Goal: Complete application form: Complete application form

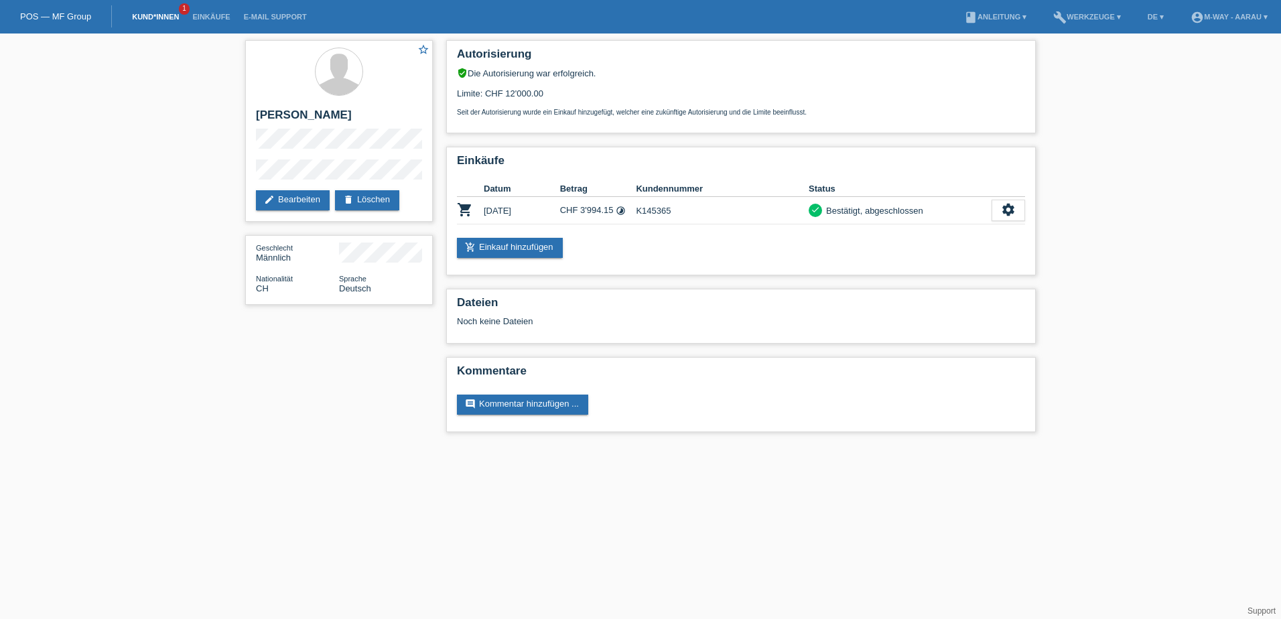
click at [144, 20] on link "Kund*innen" at bounding box center [155, 17] width 60 height 8
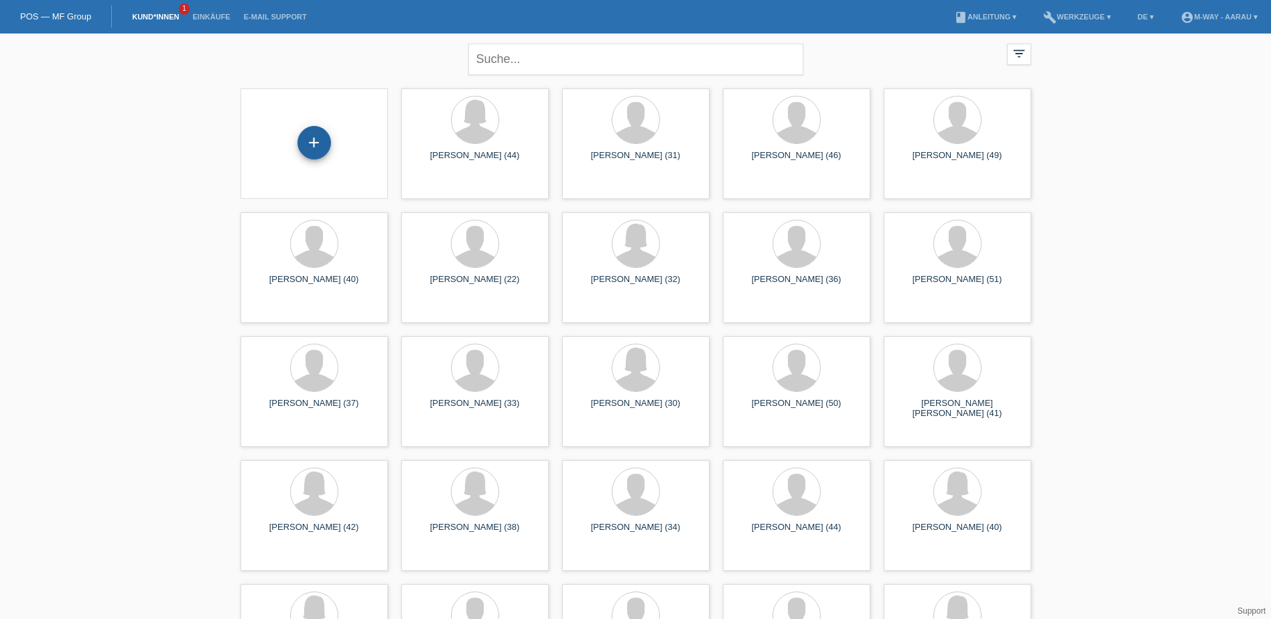
click at [317, 143] on div "+" at bounding box center [315, 143] width 34 height 34
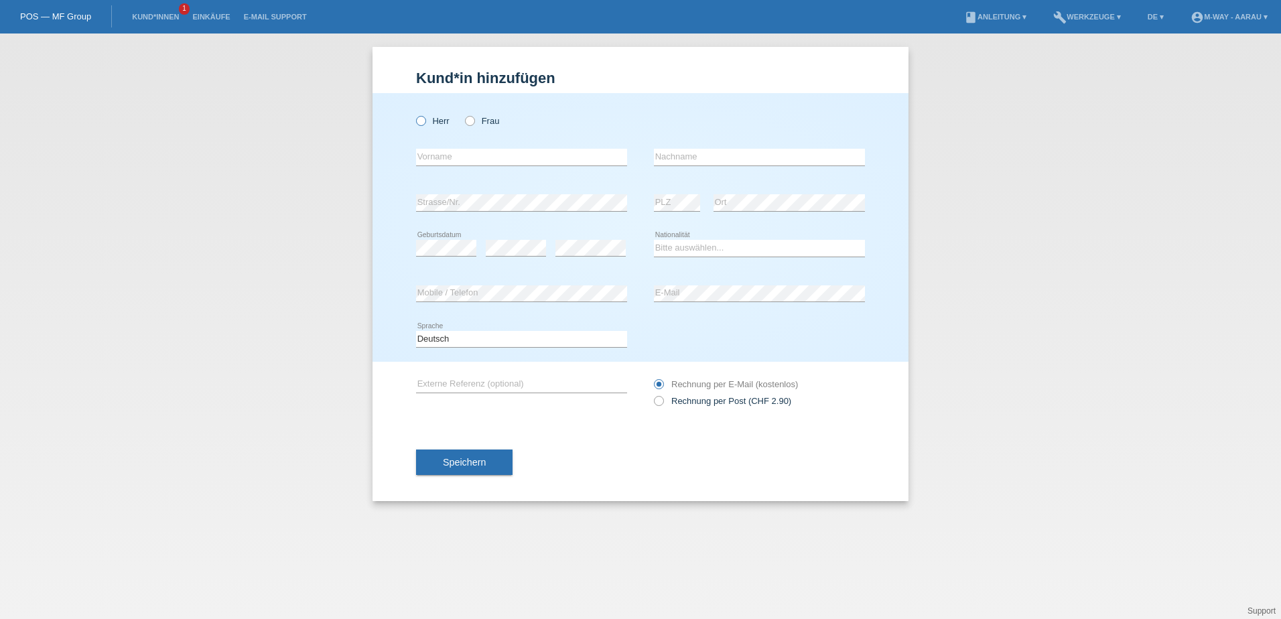
click at [414, 114] on icon at bounding box center [414, 114] width 0 height 0
click at [421, 119] on input "Herr" at bounding box center [420, 120] width 9 height 9
radio input "true"
click at [441, 159] on input "text" at bounding box center [521, 157] width 211 height 17
type input "[PERSON_NAME]"
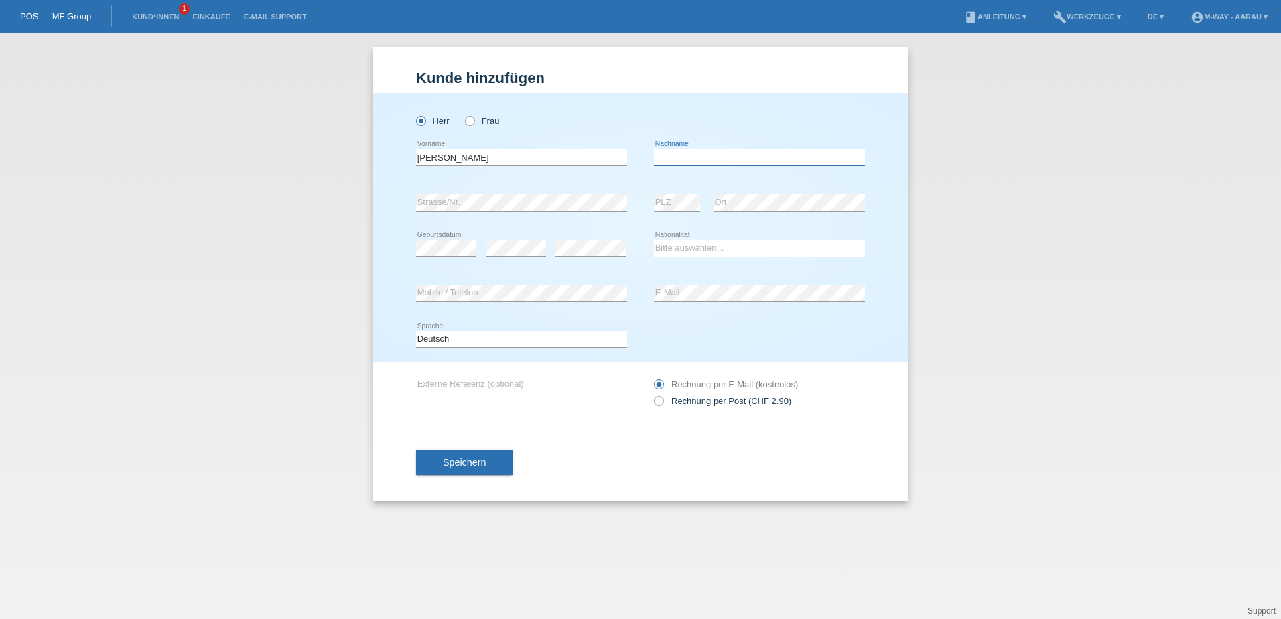
click at [685, 159] on input "text" at bounding box center [759, 157] width 211 height 17
type input "Casillas"
click at [696, 250] on select "Bitte auswählen... Schweiz Deutschland Liechtenstein Österreich ------------ Af…" at bounding box center [759, 248] width 211 height 16
select select "CH"
click at [654, 240] on select "Bitte auswählen... Schweiz Deutschland Liechtenstein Österreich ------------ Af…" at bounding box center [759, 248] width 211 height 16
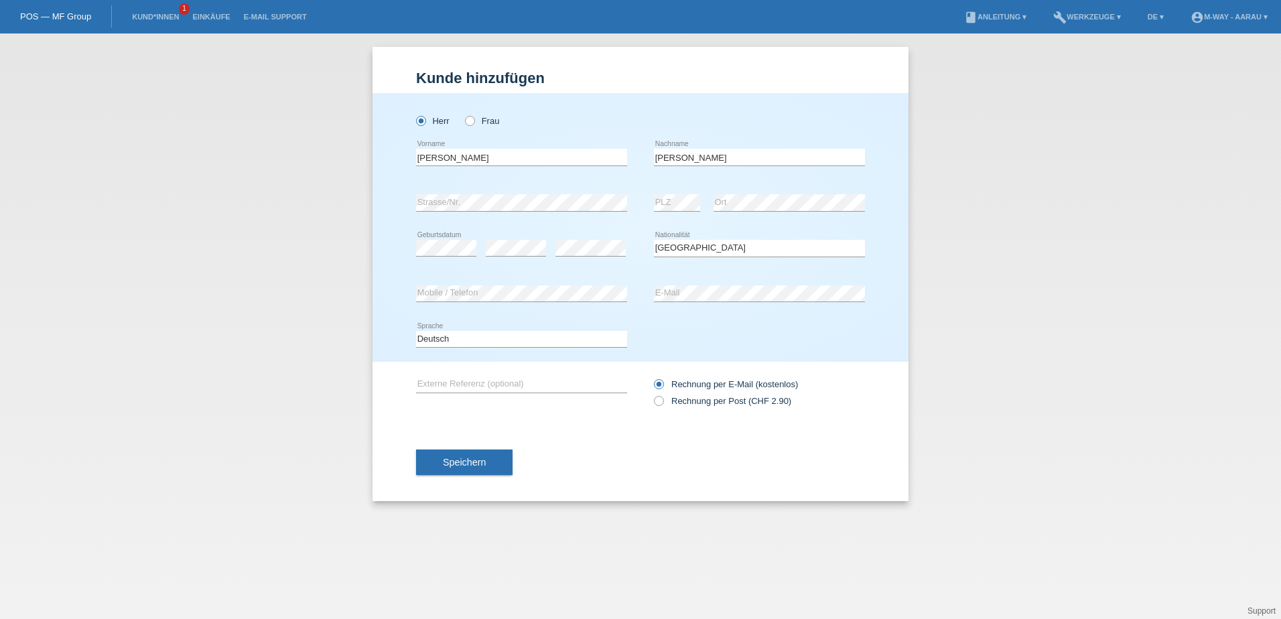
click at [639, 438] on div "Speichern" at bounding box center [640, 462] width 449 height 78
click at [501, 458] on button "Speichern" at bounding box center [464, 462] width 96 height 25
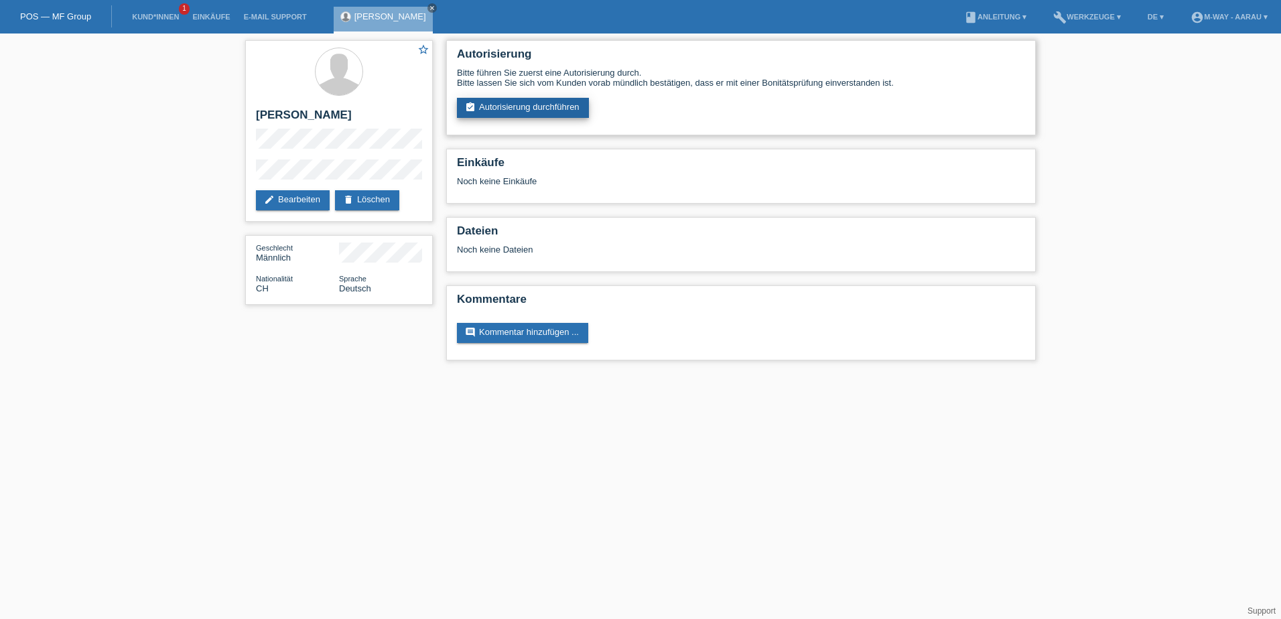
click at [501, 107] on link "assignment_turned_in Autorisierung durchführen" at bounding box center [523, 108] width 132 height 20
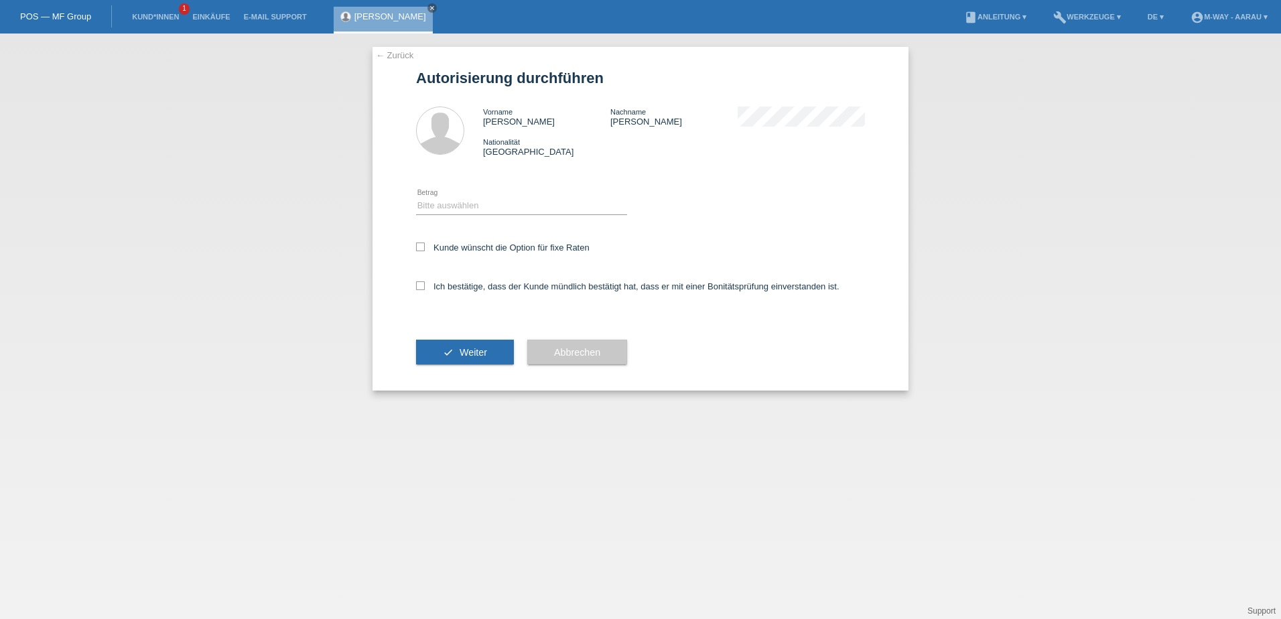
click at [480, 214] on icon at bounding box center [521, 214] width 211 height 1
click at [481, 208] on select "Bitte auswählen CHF 1.00 - CHF 499.00 CHF 500.00 - CHF 1'999.00 CHF 2'000.00 - …" at bounding box center [521, 206] width 211 height 16
select select "3"
click at [416, 198] on select "Bitte auswählen CHF 1.00 - CHF 499.00 CHF 500.00 - CHF 1'999.00 CHF 2'000.00 - …" at bounding box center [521, 206] width 211 height 16
click at [419, 253] on div "Kunde wünscht die Option für fixe Raten" at bounding box center [640, 248] width 449 height 39
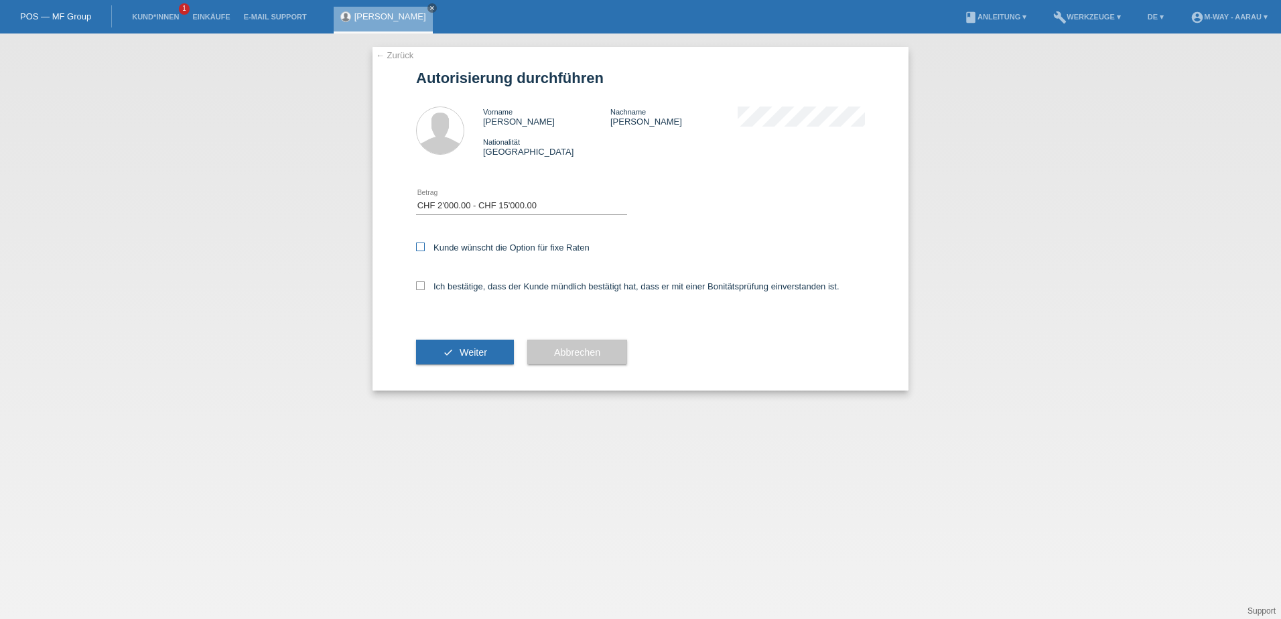
click at [421, 249] on icon at bounding box center [420, 247] width 9 height 9
click at [421, 249] on input "Kunde wünscht die Option für fixe Raten" at bounding box center [420, 247] width 9 height 9
checkbox input "true"
click at [424, 285] on icon at bounding box center [420, 285] width 9 height 9
click at [424, 285] on input "Ich bestätige, dass der Kunde mündlich bestätigt hat, dass er mit einer Bonität…" at bounding box center [420, 285] width 9 height 9
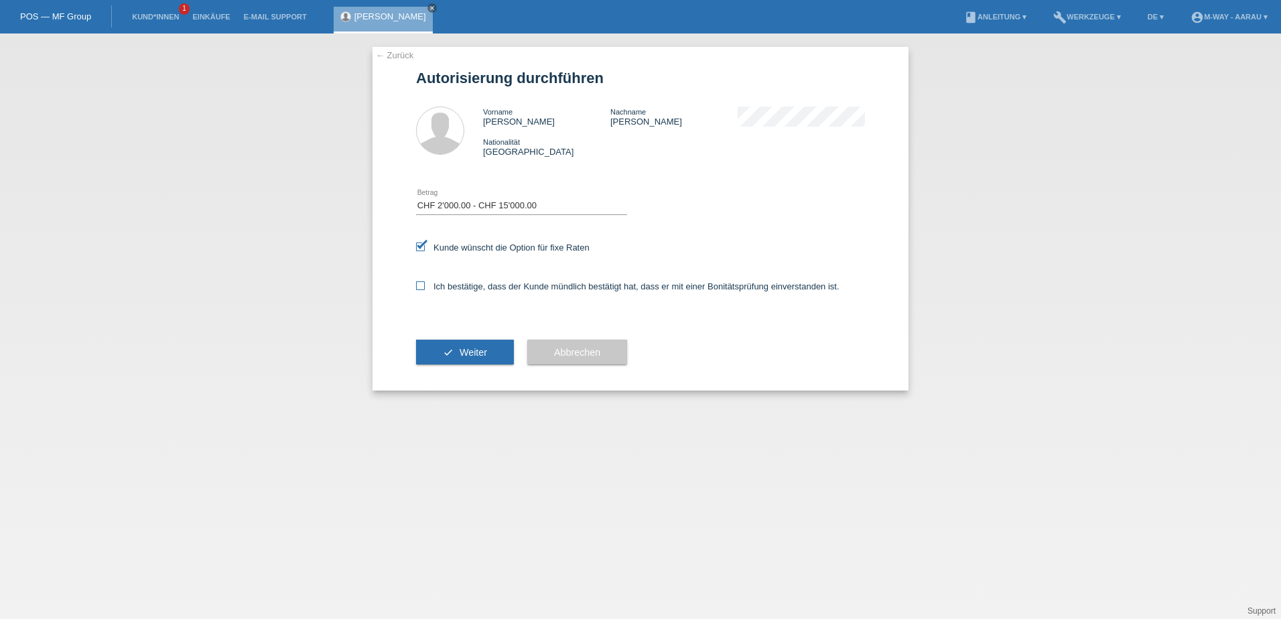
checkbox input "true"
click at [462, 348] on span "Weiter" at bounding box center [473, 352] width 27 height 11
